Goal: Check status: Check status

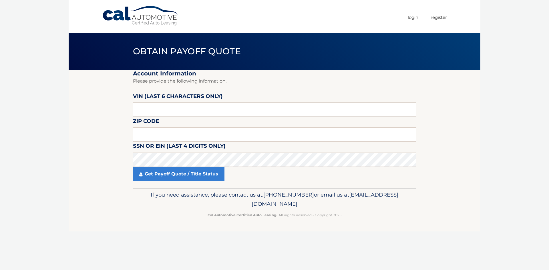
click at [148, 109] on input "text" at bounding box center [274, 110] width 283 height 14
click at [154, 134] on input "text" at bounding box center [274, 135] width 283 height 14
click at [150, 138] on input "11566" at bounding box center [274, 135] width 283 height 14
drag, startPoint x: 150, startPoint y: 138, endPoint x: 132, endPoint y: 137, distance: 17.7
click at [132, 137] on section "Account Information Please provide the following information. [PERSON_NAME] (la…" at bounding box center [275, 129] width 412 height 118
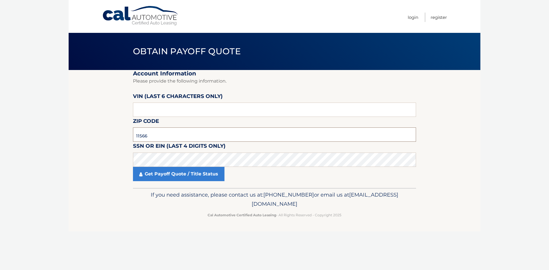
type input "11566"
click at [160, 176] on link "Get Payoff Quote / Title Status" at bounding box center [178, 174] width 91 height 14
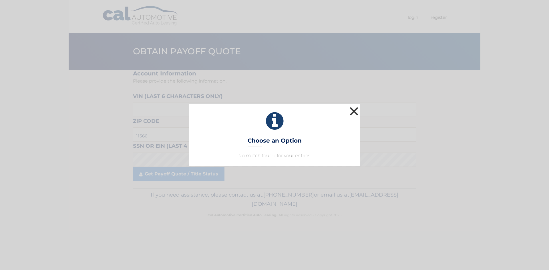
click at [356, 112] on button "×" at bounding box center [353, 110] width 11 height 11
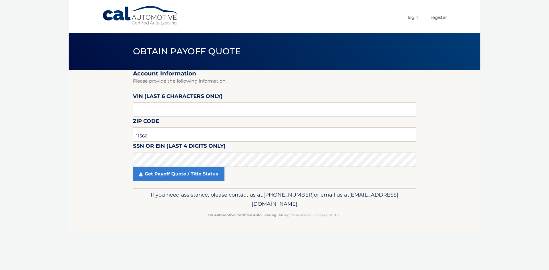
drag, startPoint x: 159, startPoint y: 111, endPoint x: 130, endPoint y: 110, distance: 28.6
click at [130, 110] on section "Account Information Please provide the following information. [PERSON_NAME] (la…" at bounding box center [275, 129] width 412 height 118
drag, startPoint x: 160, startPoint y: 113, endPoint x: 125, endPoint y: 109, distance: 34.8
click at [124, 110] on section "Account Information Please provide the following information. [PERSON_NAME] (la…" at bounding box center [275, 129] width 412 height 118
click at [200, 173] on link "Get Payoff Quote / Title Status" at bounding box center [178, 174] width 91 height 14
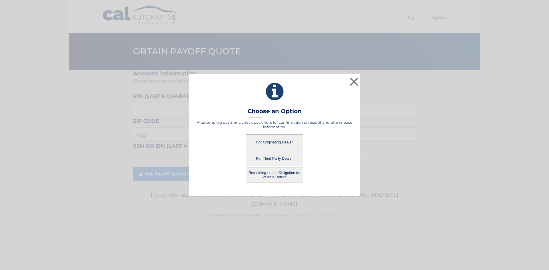
click at [266, 141] on button "For Originating Dealer" at bounding box center [274, 142] width 57 height 16
click at [270, 140] on button "For Originating Dealer" at bounding box center [274, 142] width 57 height 16
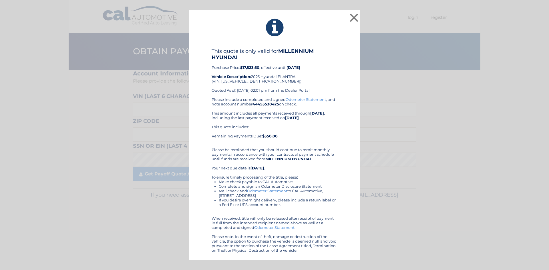
click at [292, 135] on div "This quote includes: Remaining Payments Due: $550.00" at bounding box center [275, 134] width 126 height 18
click at [244, 73] on div "This quote is only valid for MILLENNIUM HYUNDAI Purchase Price: $17,523.60 , ef…" at bounding box center [275, 72] width 126 height 49
click at [251, 71] on div "This quote is only valid for MILLENNIUM HYUNDAI Purchase Price: $17,523.60 , ef…" at bounding box center [275, 72] width 126 height 49
drag, startPoint x: 305, startPoint y: 102, endPoint x: 287, endPoint y: 147, distance: 48.7
drag, startPoint x: 287, startPoint y: 147, endPoint x: 264, endPoint y: 99, distance: 53.4
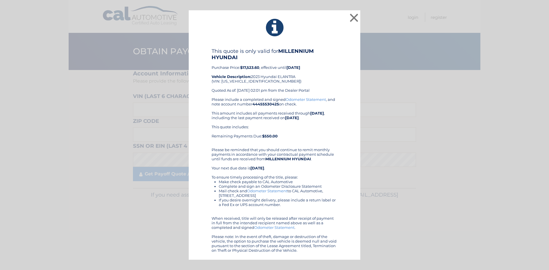
click at [264, 99] on div "Please include a completed and signed Odometer Statement , and note account num…" at bounding box center [275, 175] width 126 height 156
click at [242, 25] on icon at bounding box center [274, 27] width 157 height 21
click at [353, 19] on button "×" at bounding box center [353, 17] width 11 height 11
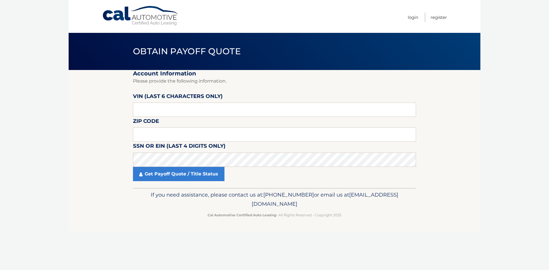
drag, startPoint x: 26, startPoint y: 132, endPoint x: 39, endPoint y: 132, distance: 12.6
click at [27, 133] on body "Cal Automotive Menu Login Register Obtain Payoff Quote" at bounding box center [274, 135] width 549 height 270
click at [489, 104] on body "Cal Automotive Menu Login Register Obtain Payoff Quote" at bounding box center [274, 135] width 549 height 270
